Goal: Use online tool/utility: Utilize a website feature to perform a specific function

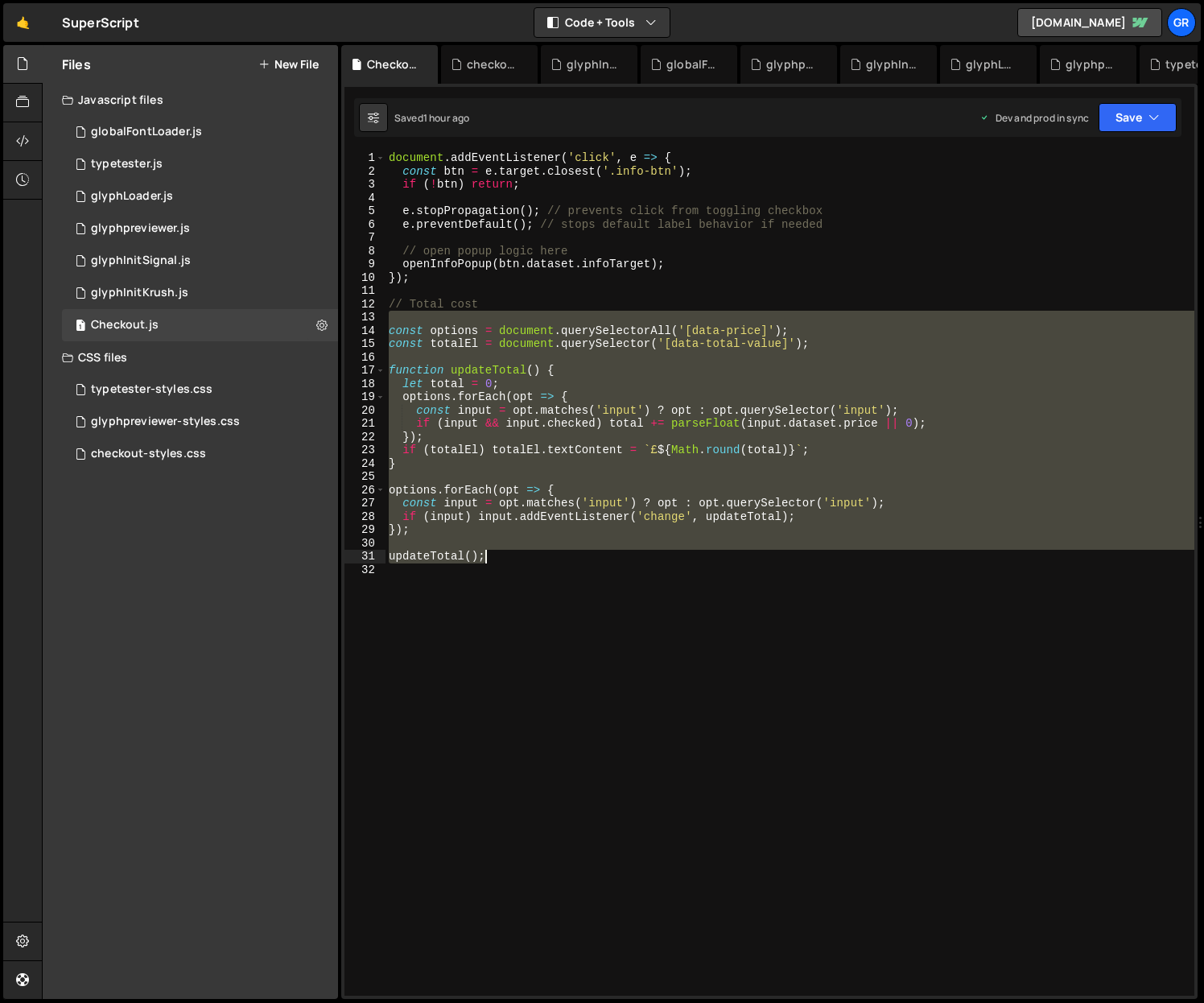
drag, startPoint x: 387, startPoint y: 323, endPoint x: 619, endPoint y: 553, distance: 326.7
click at [619, 553] on div "document . addEventListener ( 'click' , e => { const btn = e . target . closest…" at bounding box center [790, 587] width 809 height 871
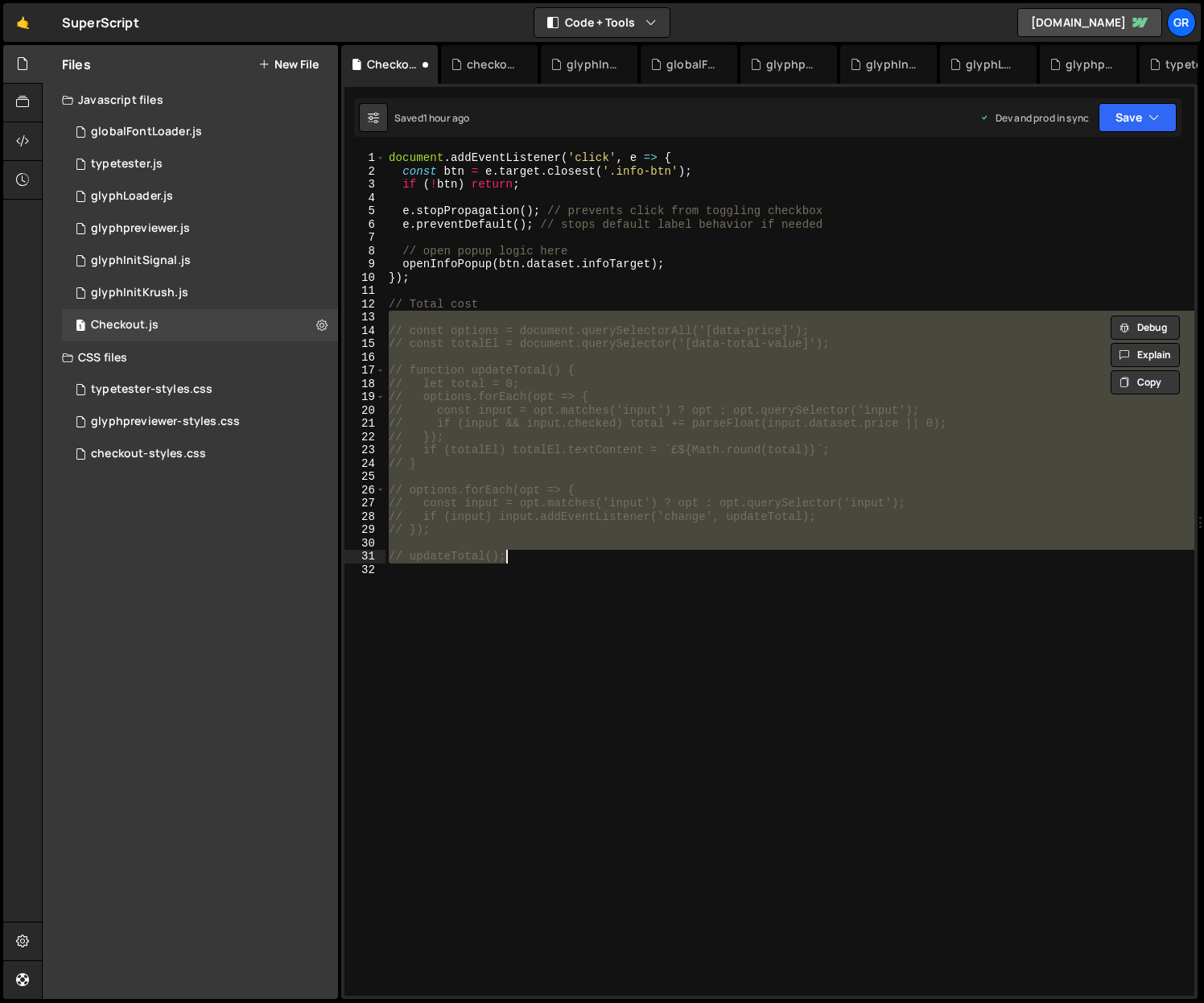
click at [533, 561] on div "document . addEventListener ( 'click' , e => { const btn = e . target . closest…" at bounding box center [790, 573] width 809 height 844
type textarea "// updateTotal();"
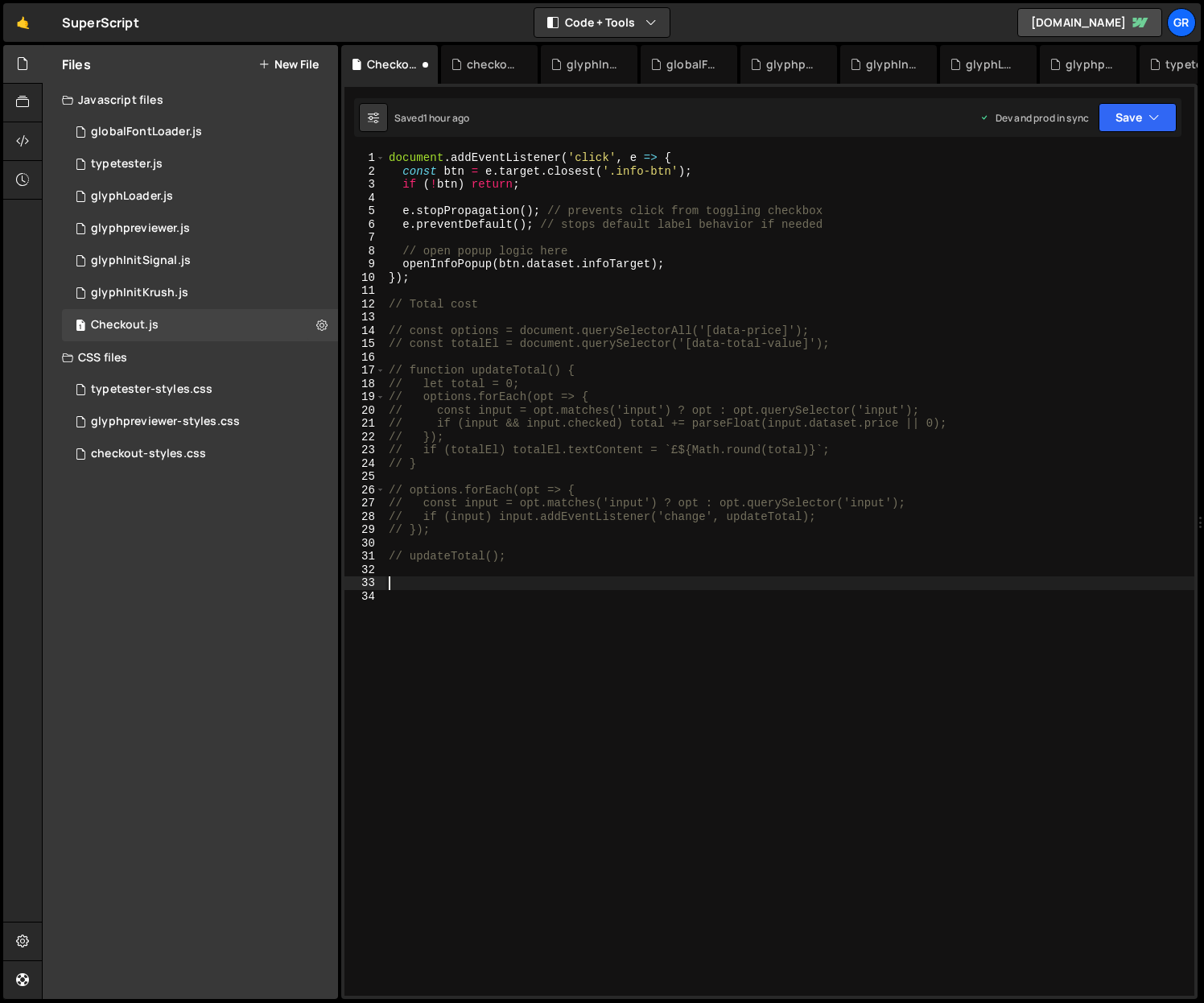
paste textarea "}"
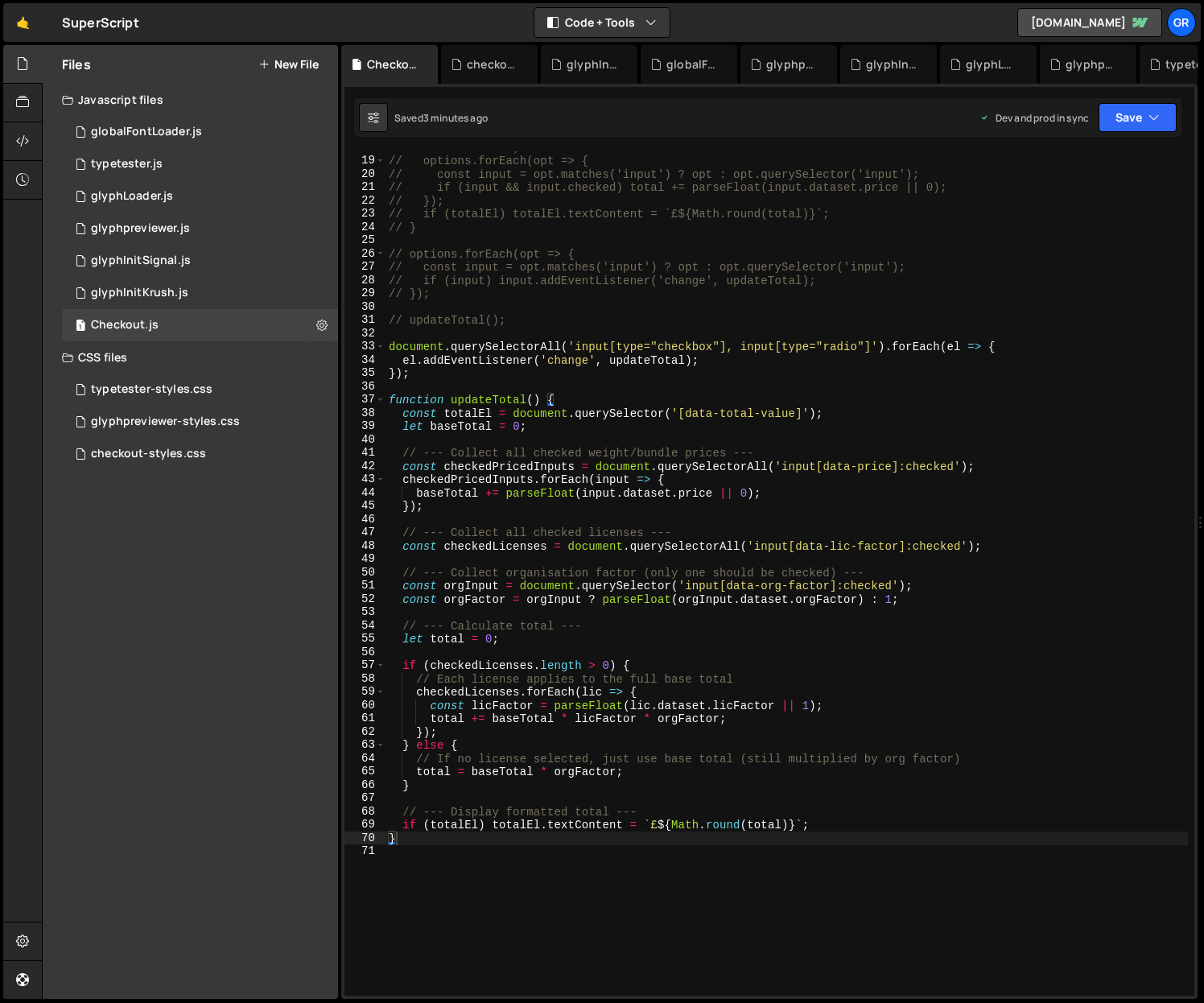
scroll to position [269, 0]
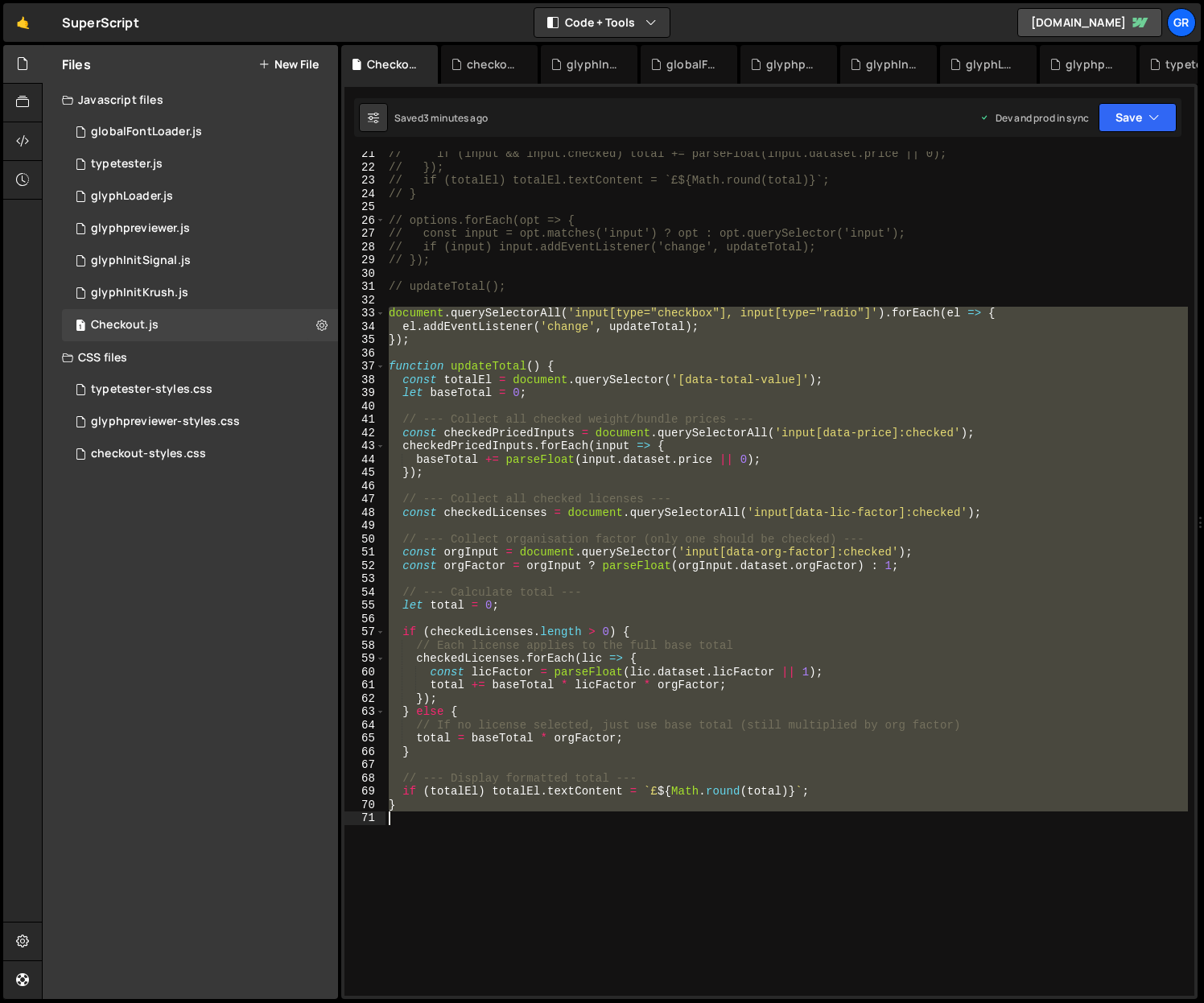
drag, startPoint x: 389, startPoint y: 312, endPoint x: 700, endPoint y: 820, distance: 595.6
click at [710, 829] on div "// if (input && input.checked) total += parseFloat(input.dataset.price || 0); /…" at bounding box center [786, 583] width 802 height 871
paste textarea
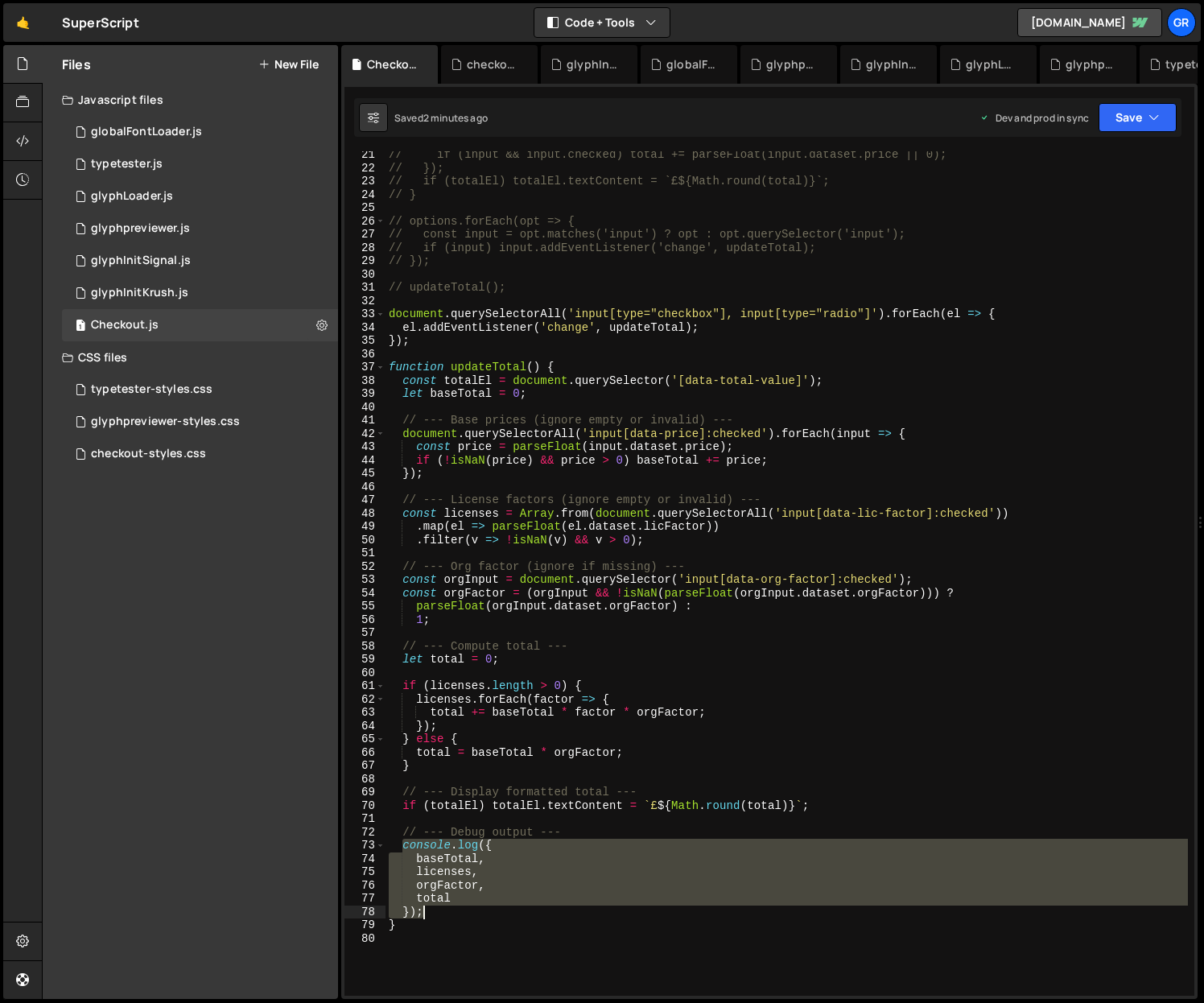
drag, startPoint x: 402, startPoint y: 844, endPoint x: 457, endPoint y: 908, distance: 84.4
click at [457, 908] on div "// if (input && input.checked) total += parseFloat(input.dataset.price || 0); /…" at bounding box center [786, 584] width 802 height 871
paste textarea
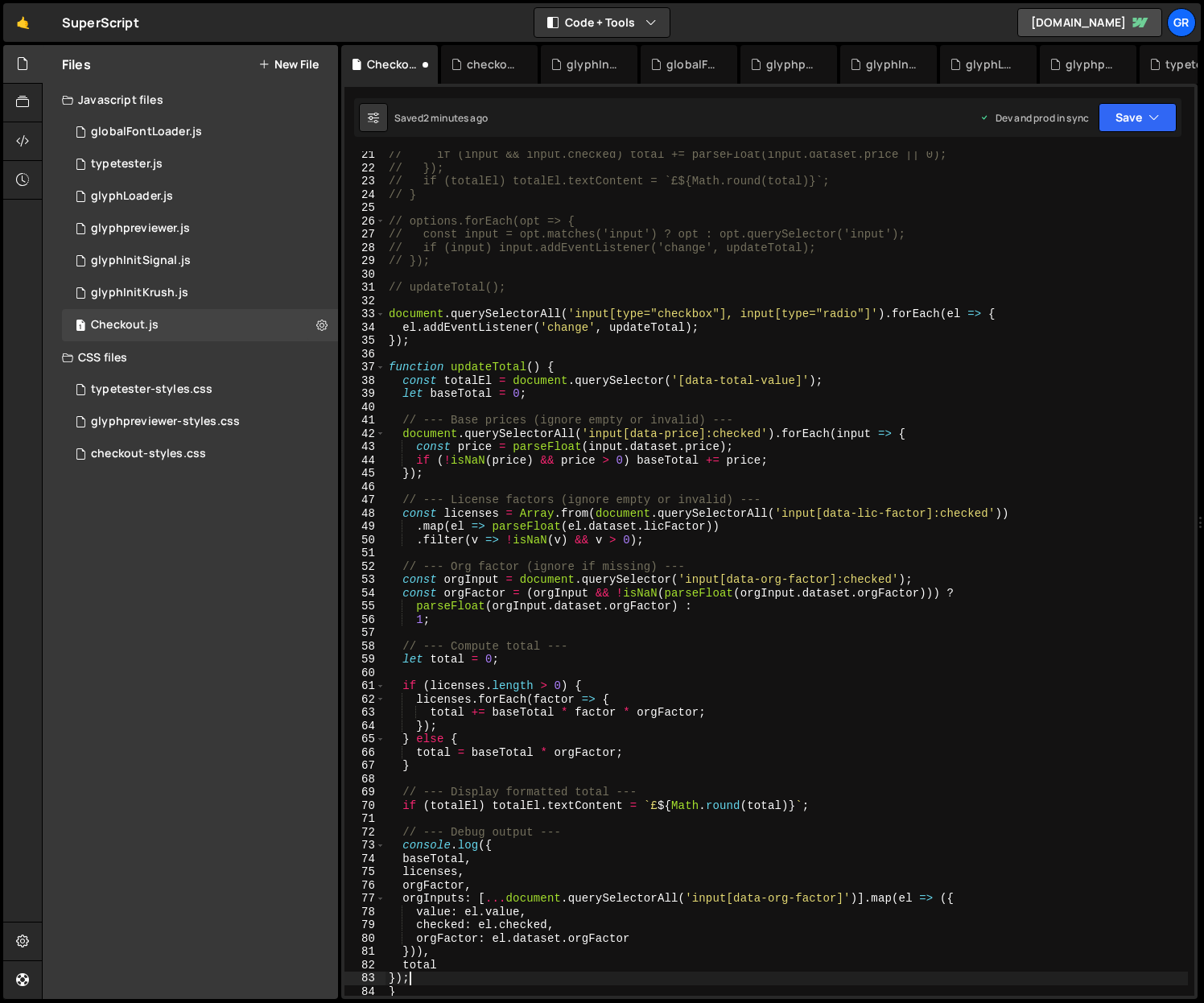
type textarea "});"
click at [233, 379] on div "typetester-styles.css 0" at bounding box center [199, 389] width 276 height 32
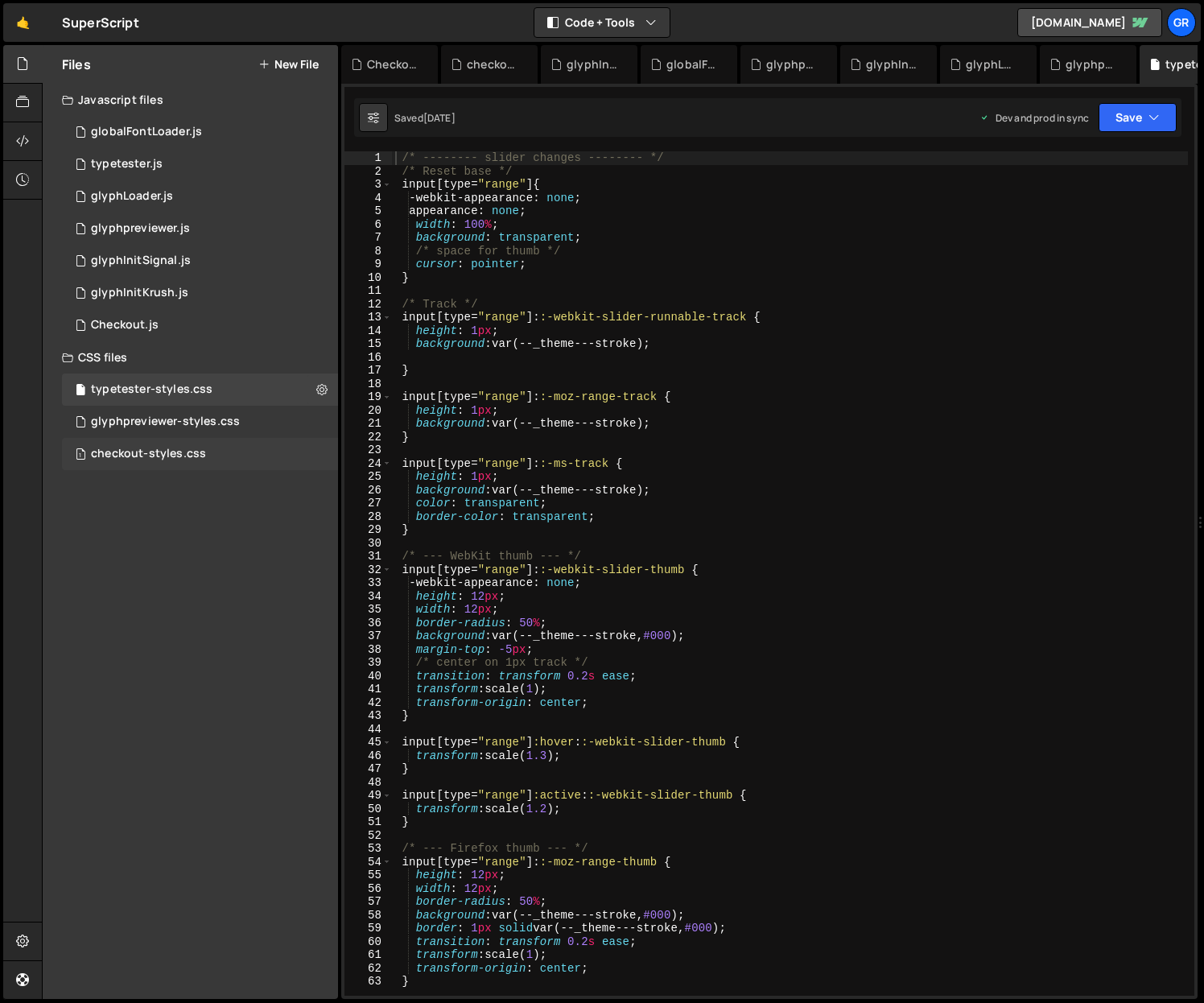
click at [189, 456] on div "checkout-styles.css" at bounding box center [148, 454] width 115 height 15
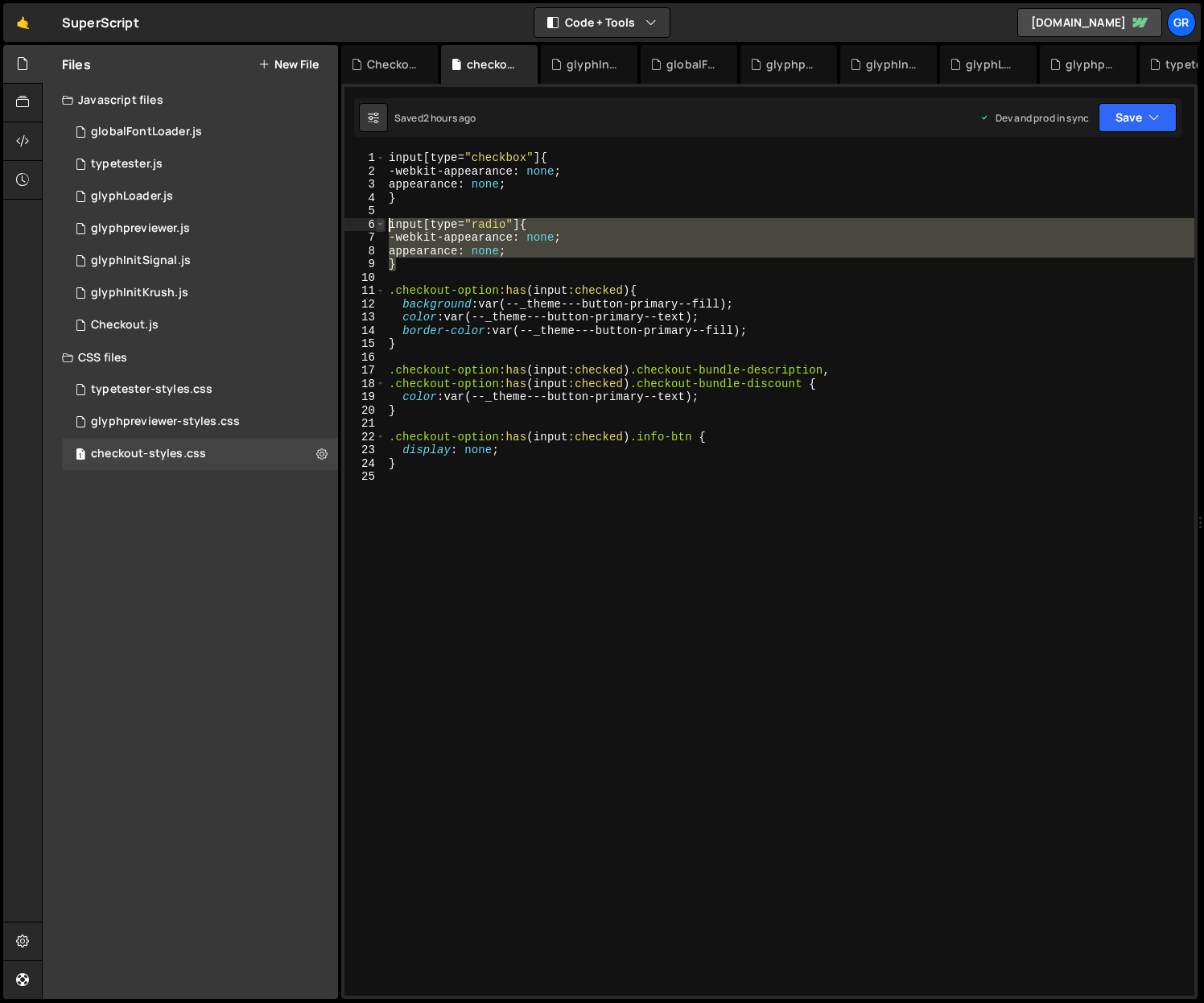
drag, startPoint x: 423, startPoint y: 265, endPoint x: 384, endPoint y: 226, distance: 55.2
click at [384, 226] on div "} 1 2 3 4 5 6 7 8 9 10 11 12 13 14 15 16 17 18 19 20 21 22 23 24 25 input [ typ…" at bounding box center [769, 573] width 850 height 844
type textarea "input[type="radio"] { -webkit-appearance: none;"
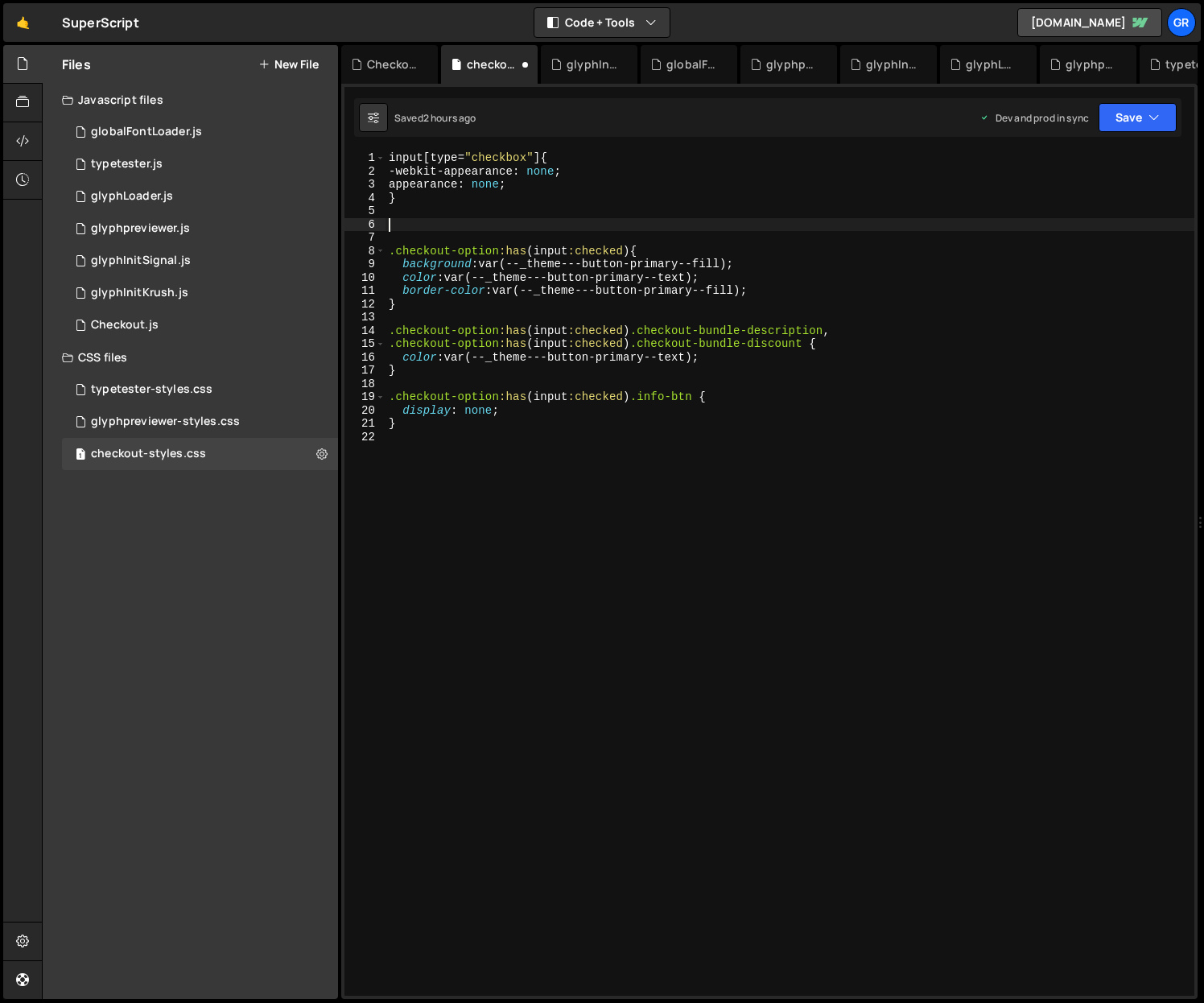
type textarea ".checkout-option:has(input:checked) {"
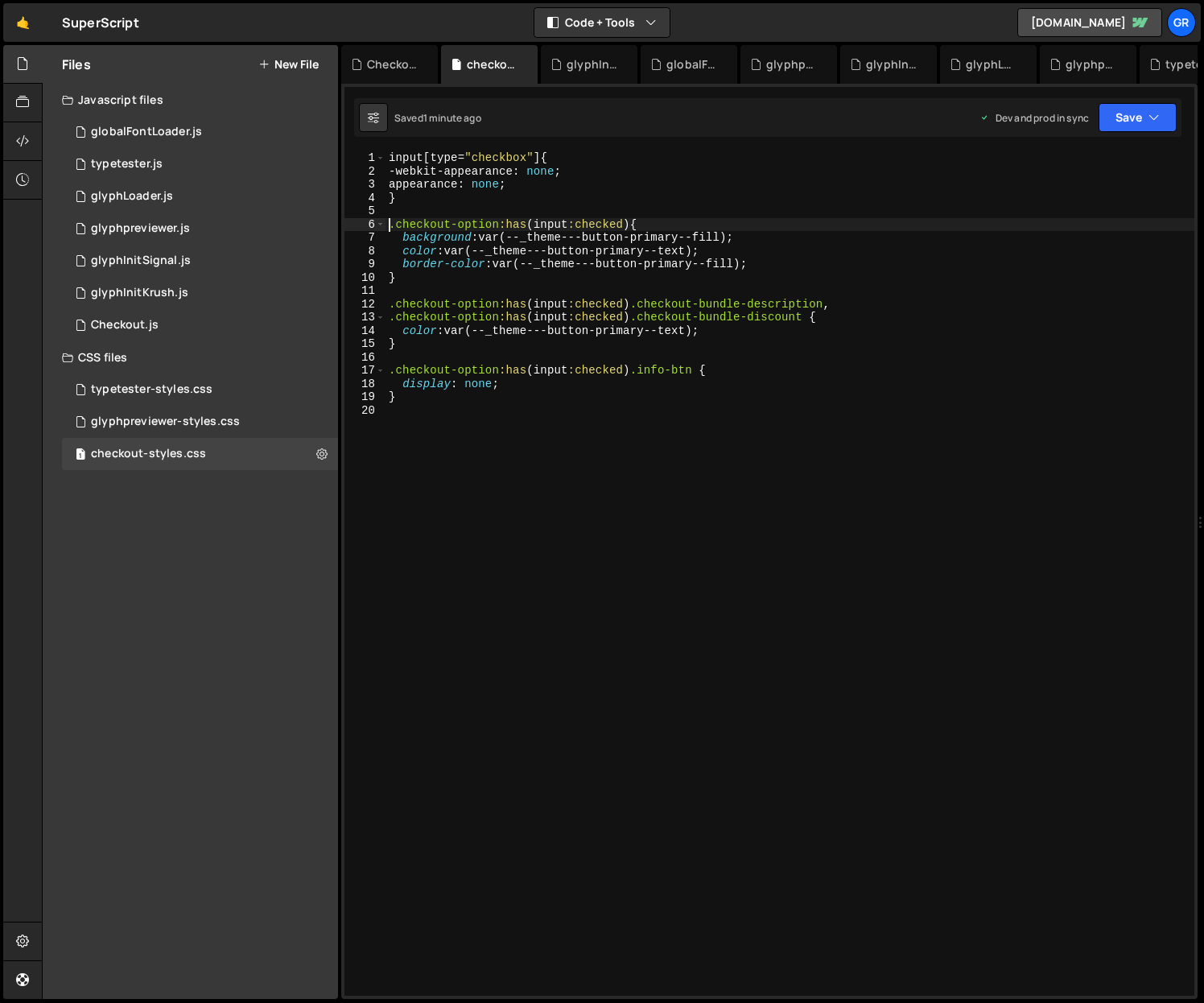
click at [408, 417] on div "input [ type = " checkbox " ] { -webkit-appearance : none ; appearance : none ;…" at bounding box center [790, 587] width 809 height 871
paste textarea "}"
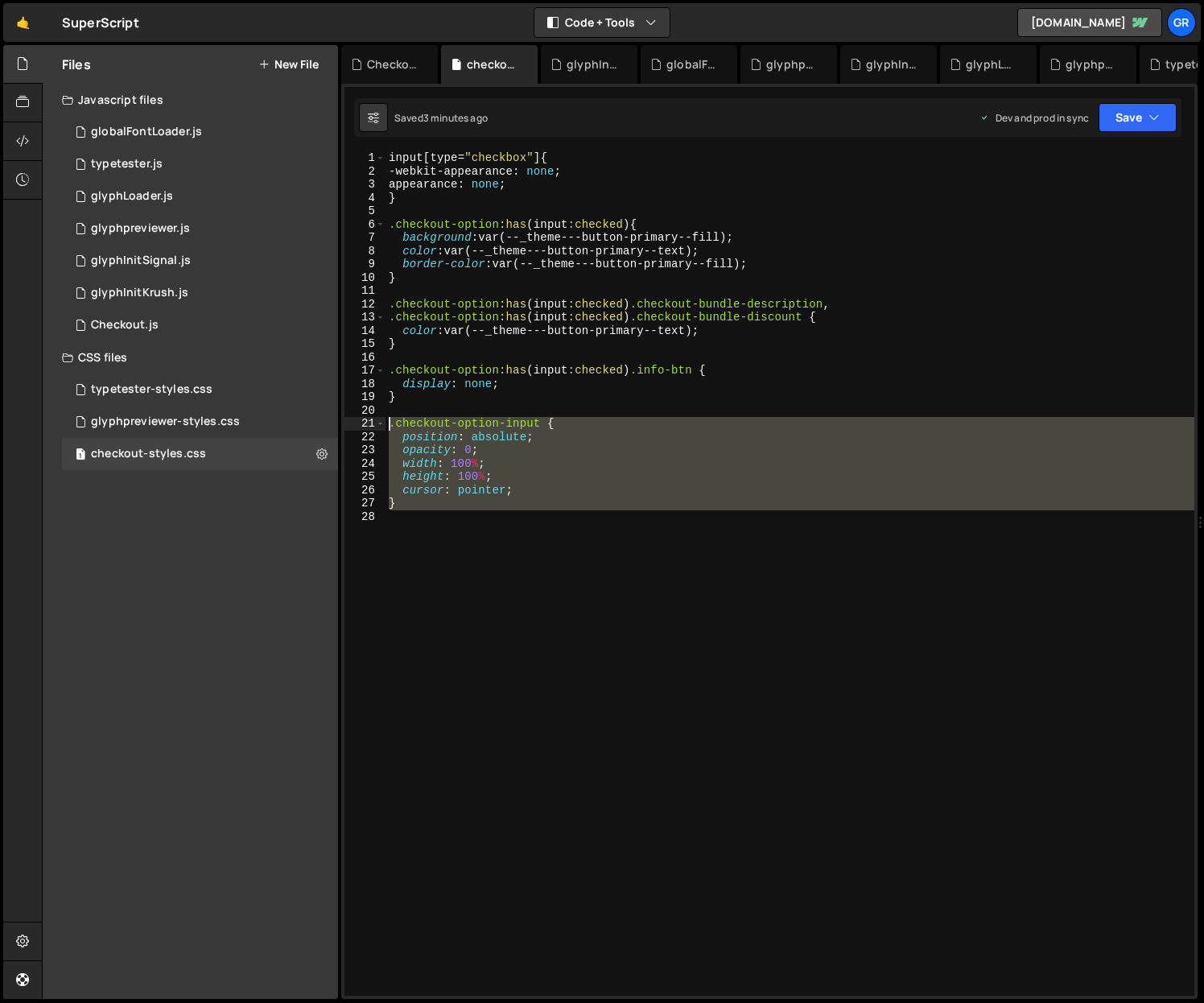
drag, startPoint x: 439, startPoint y: 523, endPoint x: 390, endPoint y: 426, distance: 108.7
click at [390, 426] on div "input [ type = " checkbox " ] { -webkit-appearance : none ; appearance : none ;…" at bounding box center [790, 587] width 809 height 871
type textarea ".checkout-option-input { position: absolute;"
